Goal: Task Accomplishment & Management: Manage account settings

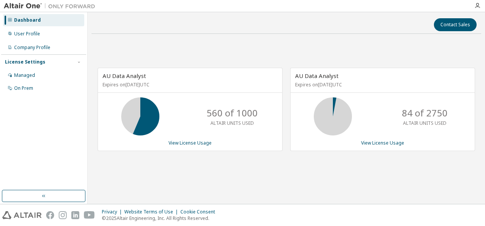
click at [35, 75] on div "Managed" at bounding box center [43, 75] width 81 height 12
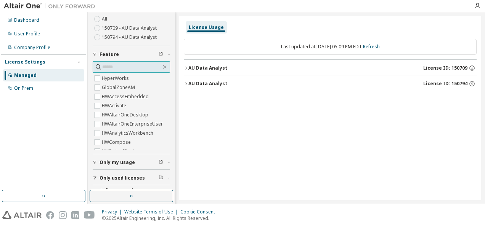
scroll to position [51, 0]
click at [48, 37] on div "User Profile" at bounding box center [43, 34] width 81 height 12
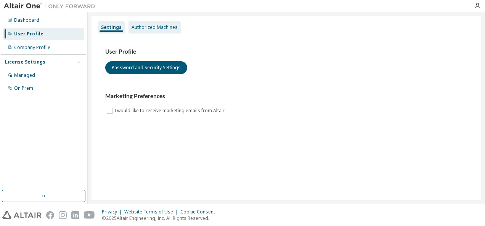
click at [161, 23] on div "Authorized Machines" at bounding box center [154, 27] width 52 height 12
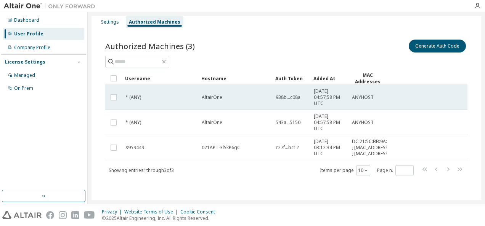
scroll to position [9, 0]
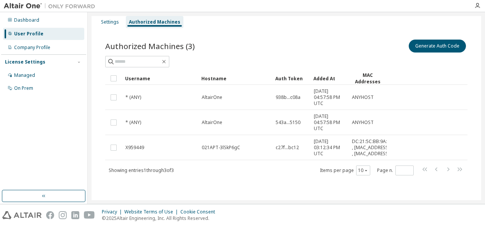
drag, startPoint x: 311, startPoint y: 73, endPoint x: 353, endPoint y: 74, distance: 41.2
drag, startPoint x: 311, startPoint y: 72, endPoint x: 354, endPoint y: 72, distance: 43.4
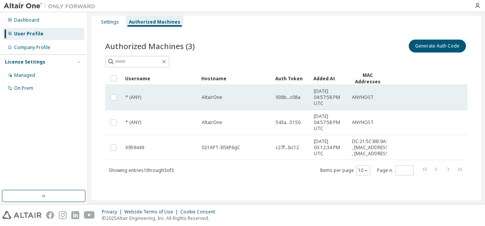
click at [297, 95] on span "938b...c08a" at bounding box center [288, 98] width 25 height 6
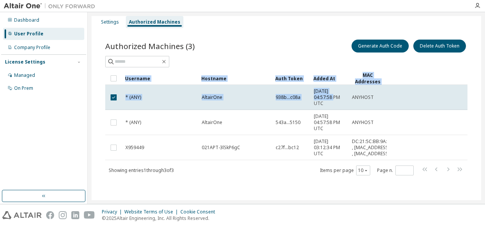
drag, startPoint x: 311, startPoint y: 75, endPoint x: 324, endPoint y: 91, distance: 20.8
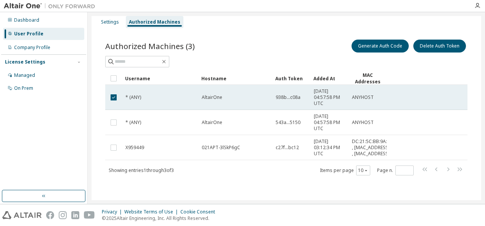
scroll to position [16, 0]
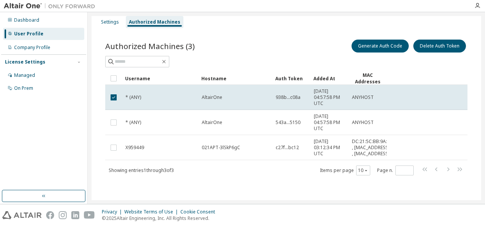
click at [325, 43] on div "Generate Auth Code Delete Auth Token" at bounding box center [376, 46] width 181 height 16
click at [287, 44] on div "Authorized Machines (3) Generate Auth Code Delete Auth Token" at bounding box center [286, 52] width 362 height 29
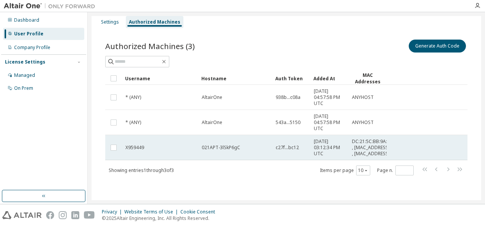
click at [181, 136] on td "X959449" at bounding box center [160, 147] width 76 height 25
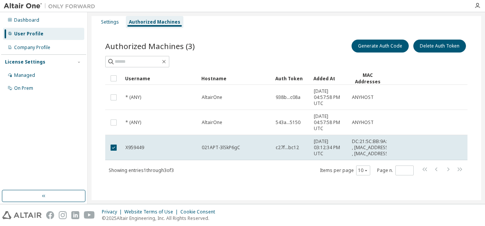
click at [181, 136] on td "X959449" at bounding box center [160, 147] width 76 height 25
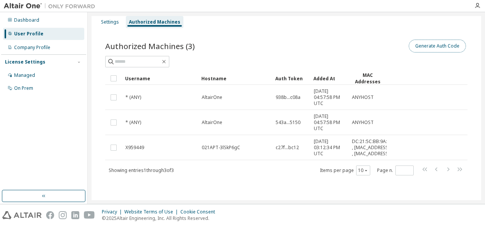
click at [423, 40] on button "Generate Auth Code" at bounding box center [437, 46] width 57 height 13
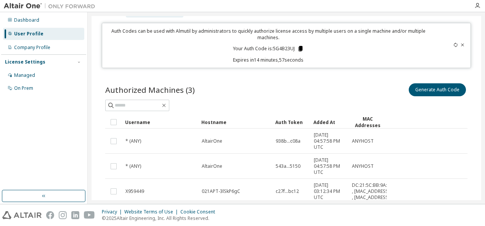
click at [298, 49] on icon at bounding box center [300, 48] width 4 height 5
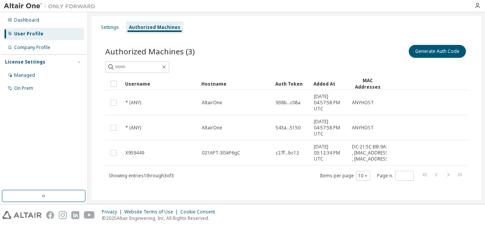
scroll to position [16, 0]
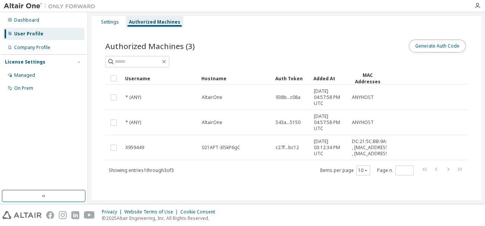
click at [421, 40] on button "Generate Auth Code" at bounding box center [437, 46] width 57 height 13
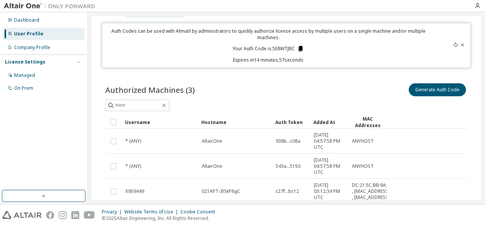
click at [298, 46] on icon at bounding box center [300, 48] width 4 height 5
